Goal: Information Seeking & Learning: Find specific page/section

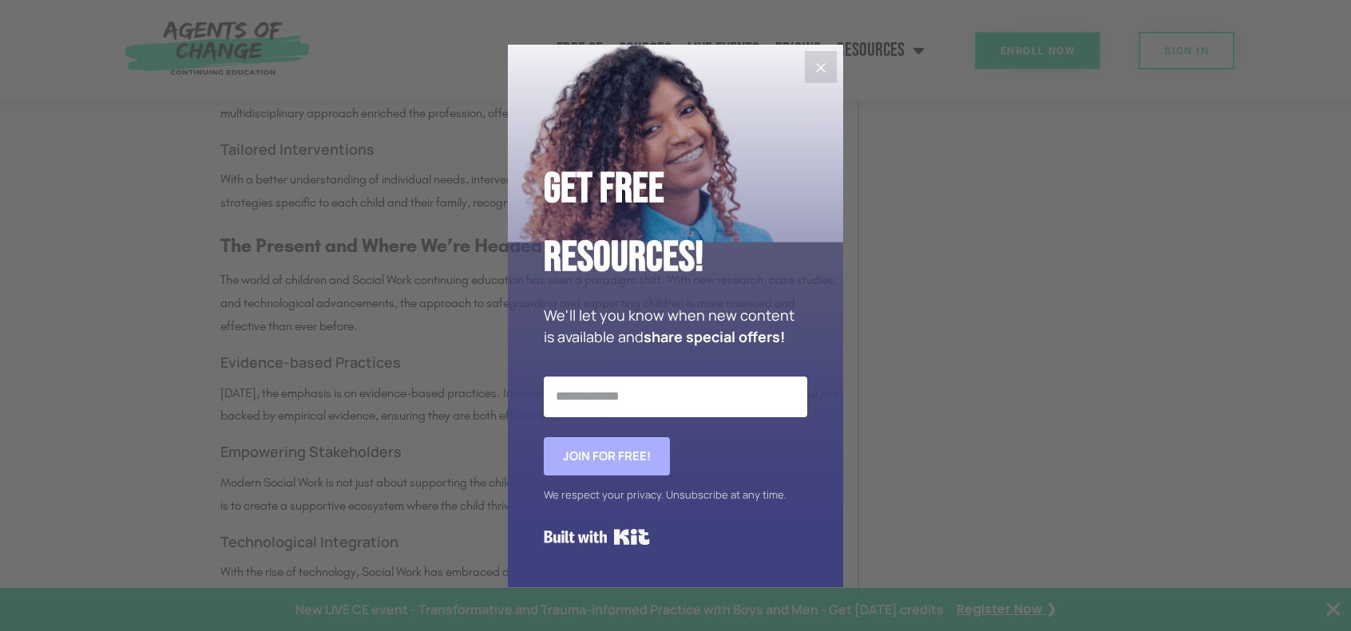
scroll to position [1517, 0]
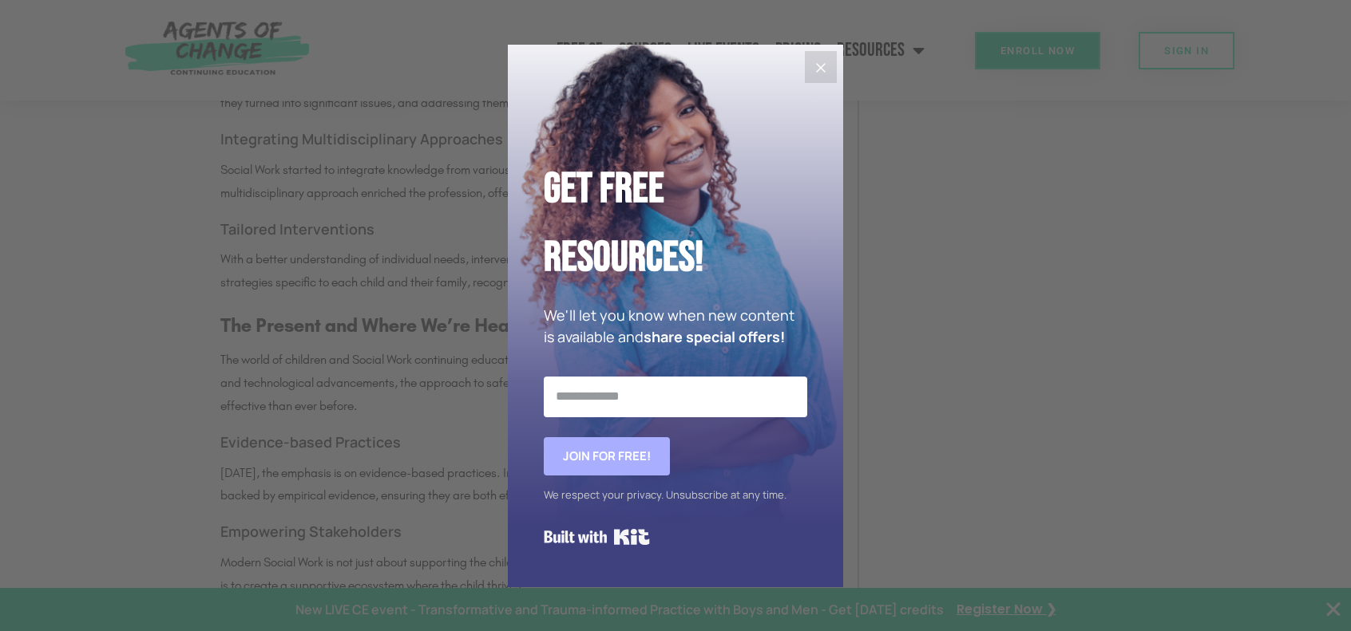
click at [816, 63] on icon "Close" at bounding box center [821, 68] width 10 height 10
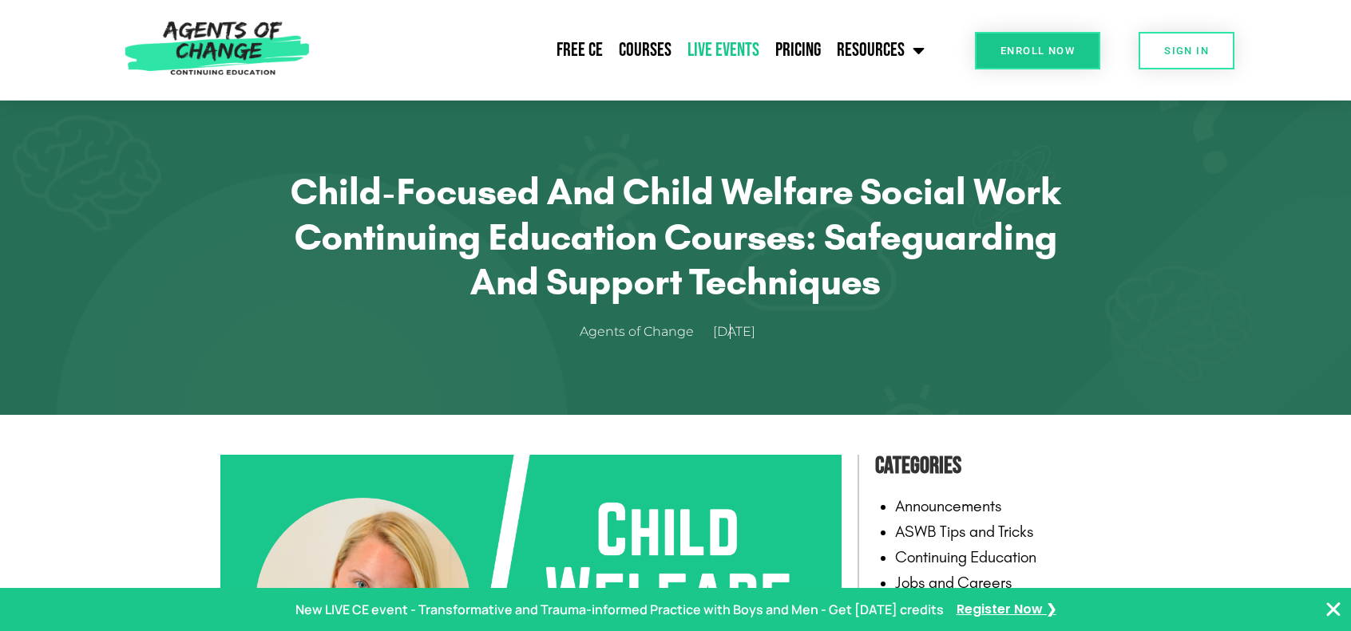
scroll to position [0, 0]
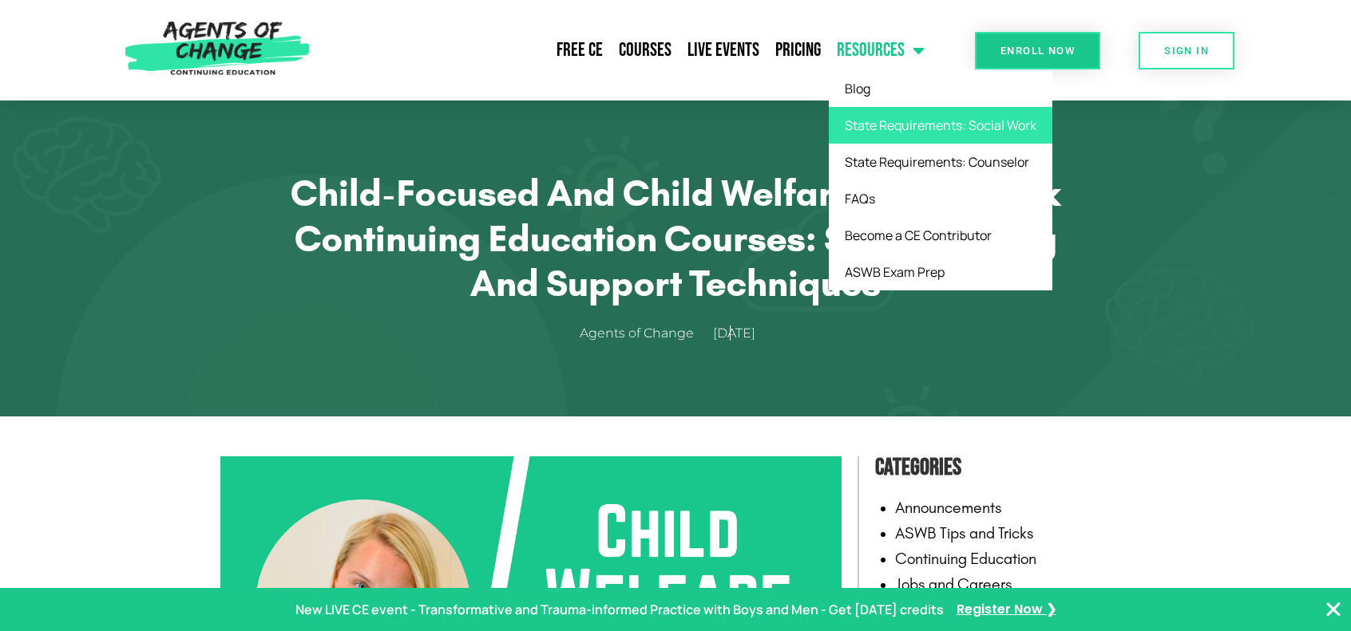
click at [912, 126] on link "State Requirements: Social Work" at bounding box center [941, 125] width 224 height 37
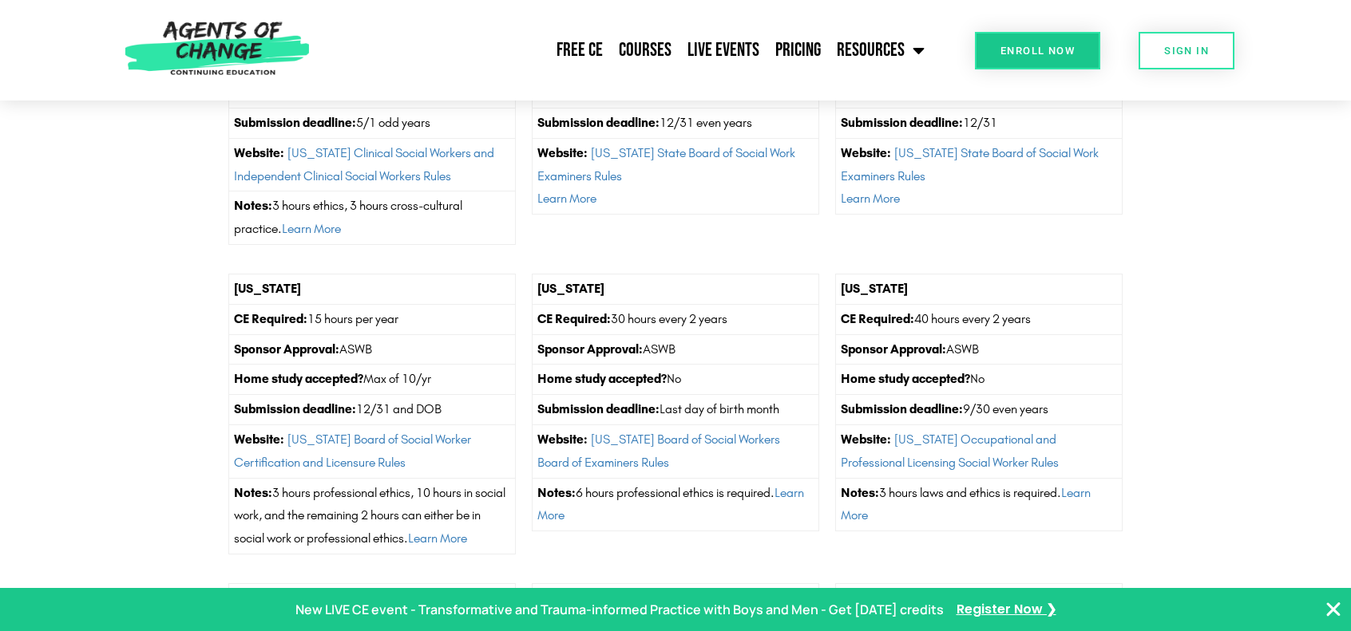
scroll to position [5109, 0]
